Goal: Task Accomplishment & Management: Manage account settings

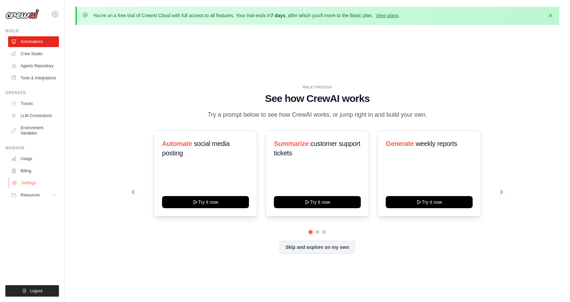
click at [37, 183] on link "Settings" at bounding box center [34, 183] width 51 height 11
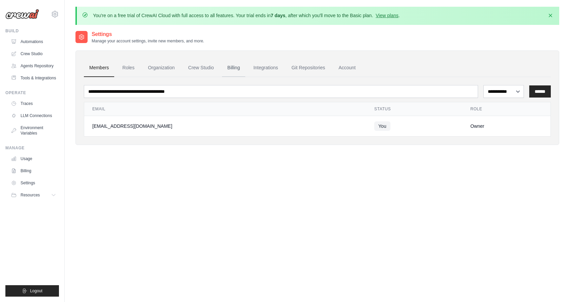
click at [236, 68] on link "Billing" at bounding box center [233, 68] width 23 height 18
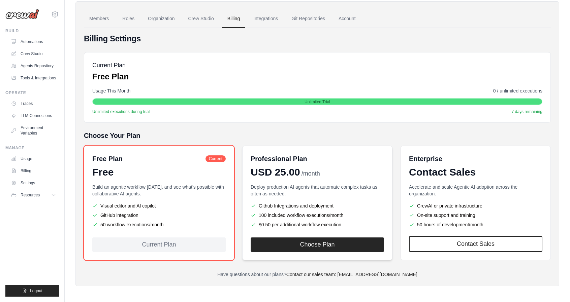
scroll to position [50, 0]
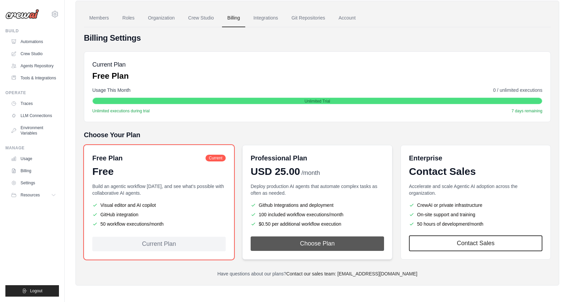
click at [299, 243] on button "Choose Plan" at bounding box center [316, 244] width 133 height 14
